Goal: Information Seeking & Learning: Understand process/instructions

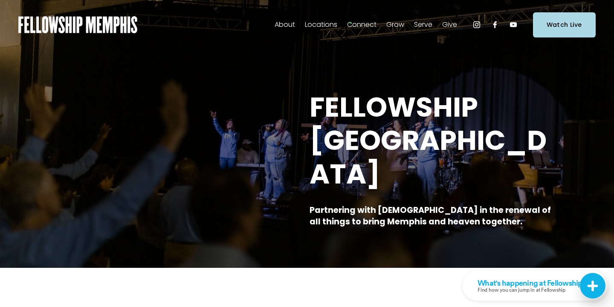
click at [0, 0] on span "Kids" at bounding box center [0, 0] width 0 height 0
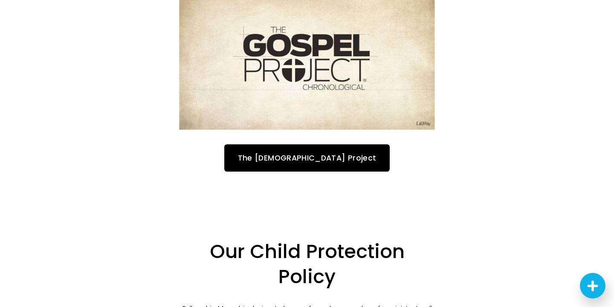
scroll to position [1934, 0]
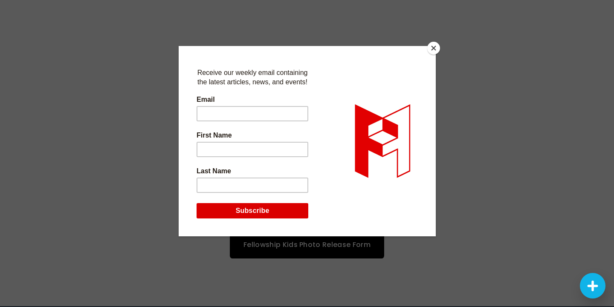
click at [433, 45] on button "Close" at bounding box center [433, 48] width 13 height 13
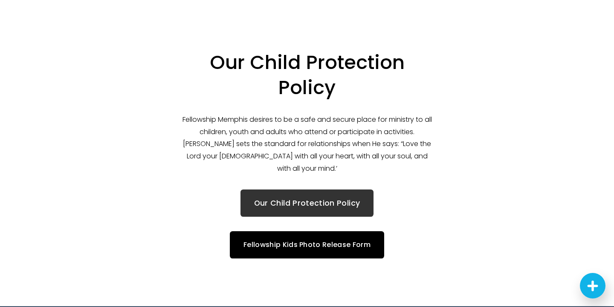
click at [356, 190] on link "Our Child Protection Policy" at bounding box center [306, 203] width 133 height 27
